Goal: Download file/media

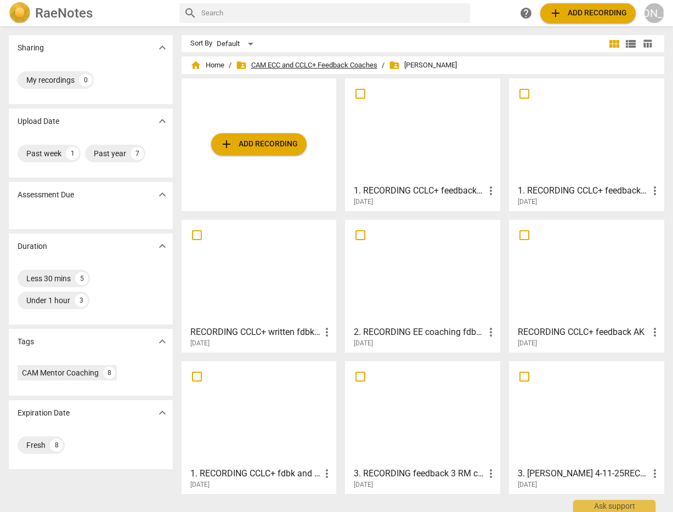
click at [285, 63] on span "folder_shared CAM ECC and CCLC+ Feedback Coaches" at bounding box center [306, 65] width 141 height 11
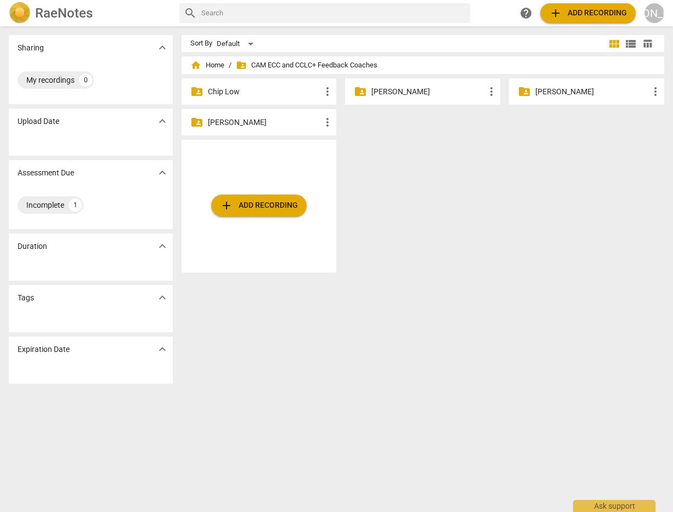
click at [400, 89] on p "[PERSON_NAME]" at bounding box center [427, 92] width 113 height 12
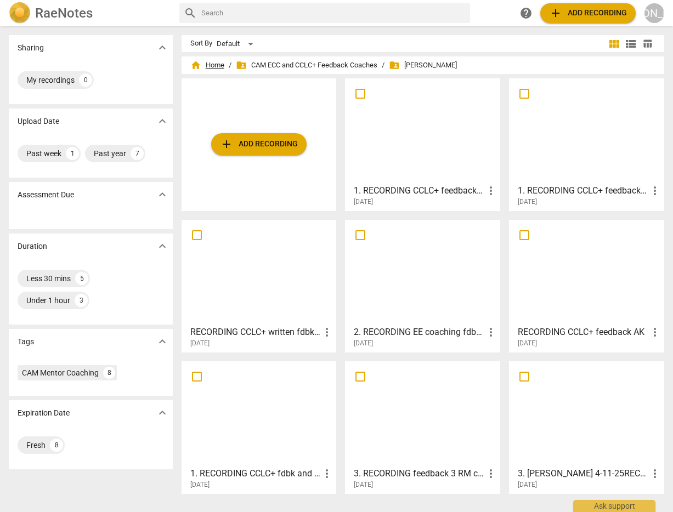
click at [209, 64] on span "home Home" at bounding box center [207, 65] width 34 height 11
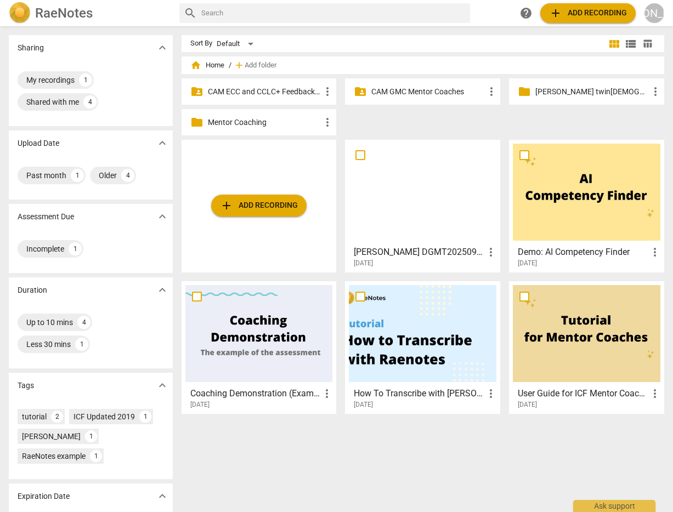
click at [404, 91] on p "CAM GMC Mentor Coaches" at bounding box center [427, 92] width 113 height 12
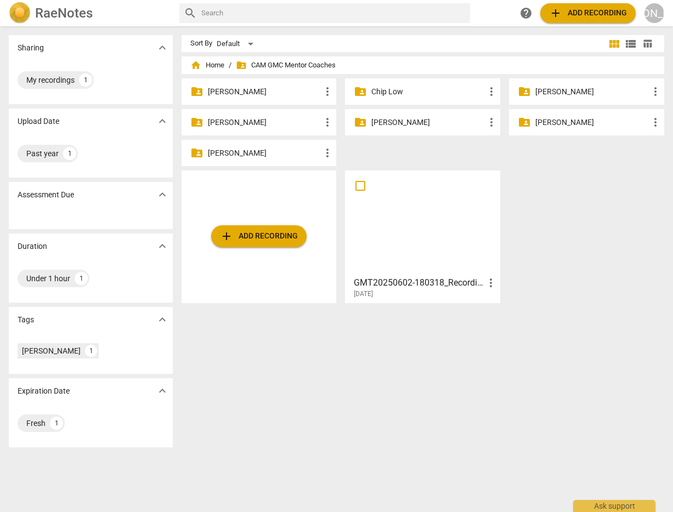
click at [398, 122] on p "[PERSON_NAME]" at bounding box center [427, 123] width 113 height 12
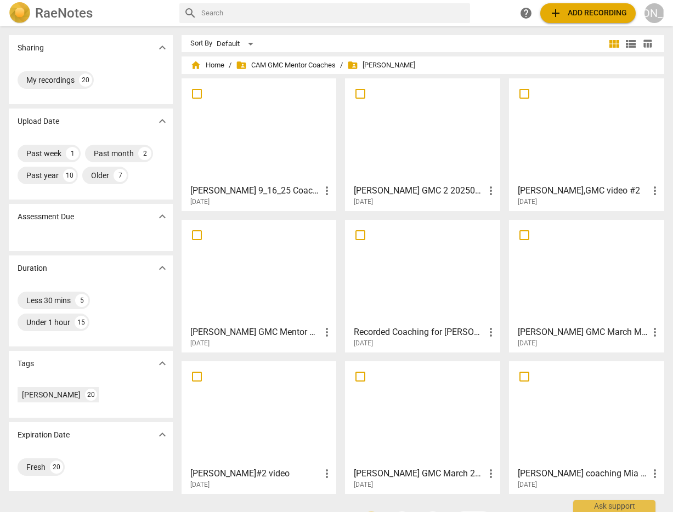
click at [399, 150] on div at bounding box center [422, 130] width 147 height 97
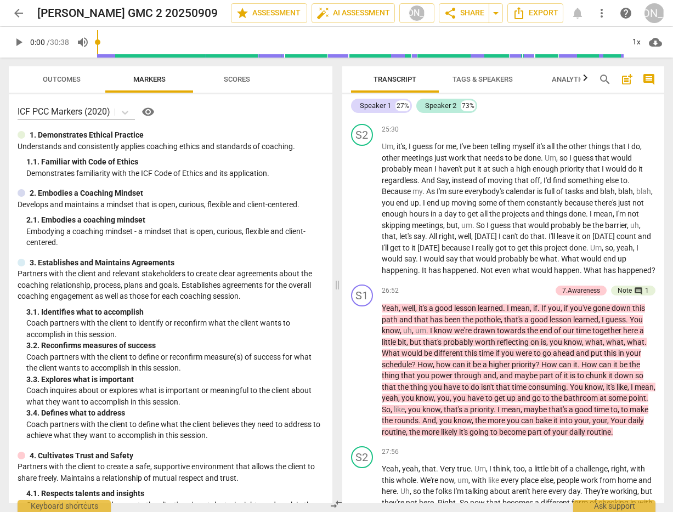
scroll to position [4052, 0]
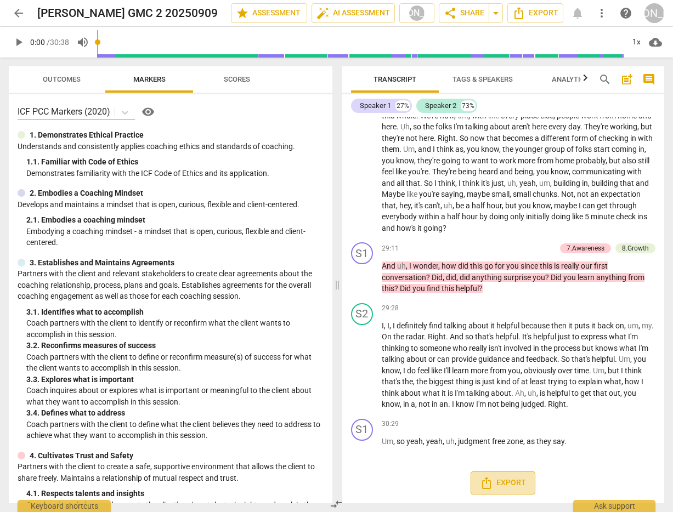
click at [506, 482] on span "Export" at bounding box center [503, 482] width 46 height 13
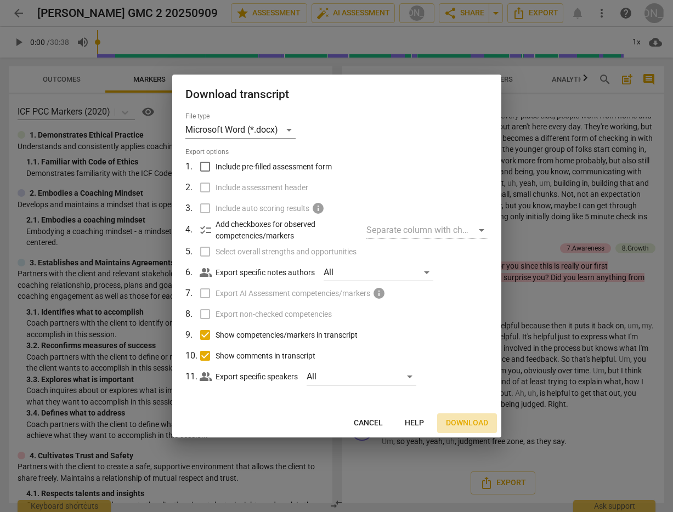
click at [464, 420] on span "Download" at bounding box center [467, 423] width 42 height 11
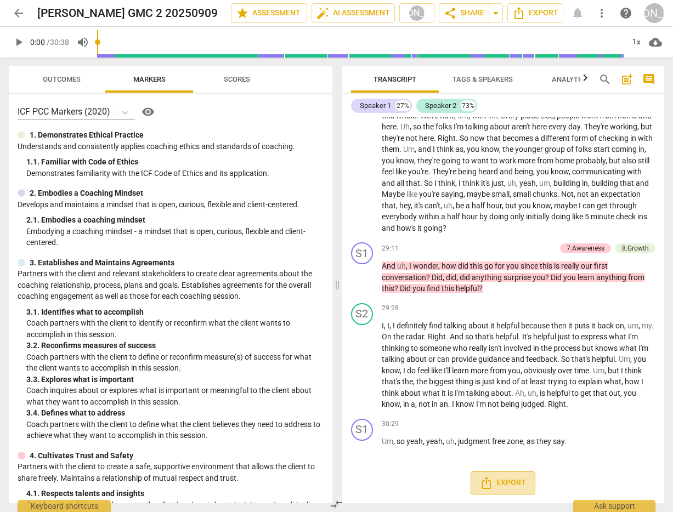
click at [502, 481] on span "Export" at bounding box center [503, 482] width 46 height 13
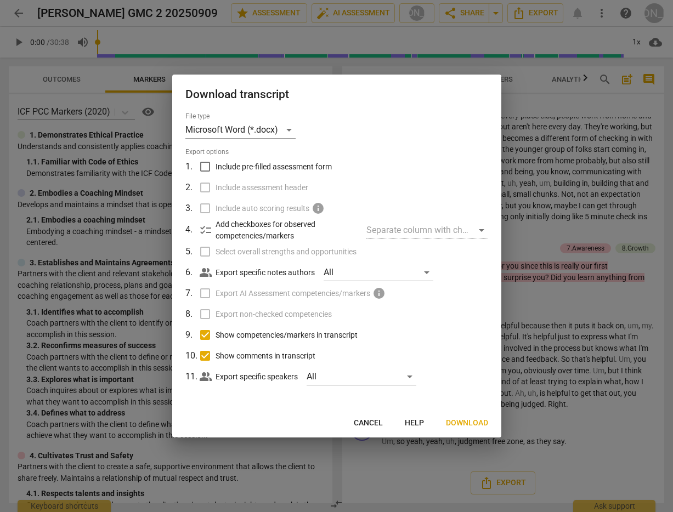
click at [202, 354] on input "Show comments in transcript" at bounding box center [205, 355] width 21 height 21
checkbox input "false"
click at [205, 331] on input "Show competencies/markers in transcript" at bounding box center [205, 335] width 21 height 21
click at [203, 331] on input "Show competencies/markers in transcript" at bounding box center [205, 335] width 21 height 21
checkbox input "true"
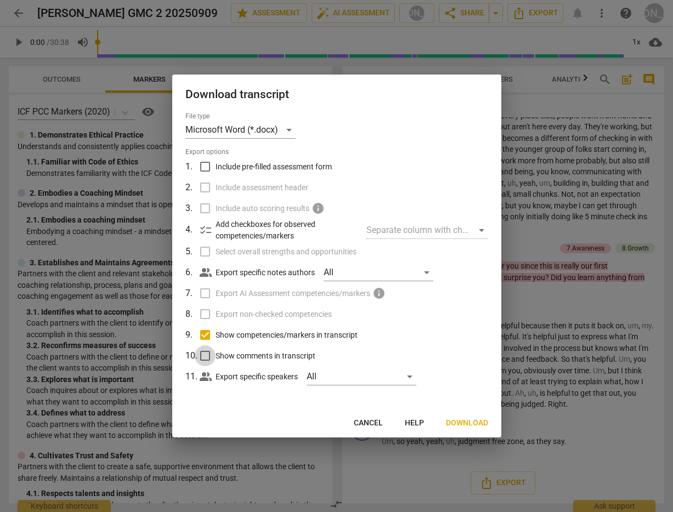
click at [205, 353] on input "Show comments in transcript" at bounding box center [205, 355] width 21 height 21
checkbox input "true"
click at [467, 420] on span "Download" at bounding box center [467, 423] width 42 height 11
